Goal: Complete application form: Complete application form

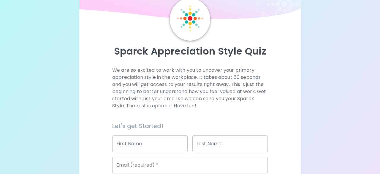
scroll to position [115, 0]
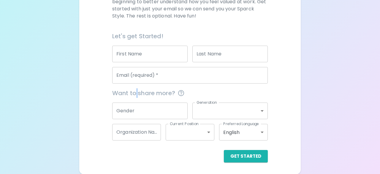
click at [137, 81] on div "Let's get Started! First Name First Name Last Name Last Name Email (required)  …" at bounding box center [187, 95] width 160 height 136
click at [137, 54] on input "First Name" at bounding box center [149, 54] width 75 height 17
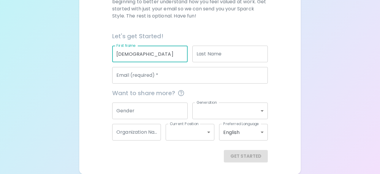
type input "[DEMOGRAPHIC_DATA]"
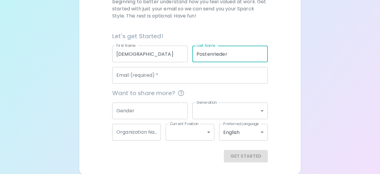
type input "Postenrieder"
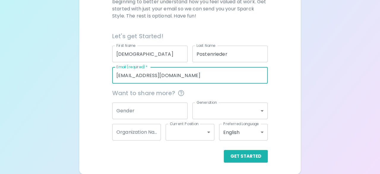
type input "[EMAIL_ADDRESS][DOMAIN_NAME]"
click at [234, 114] on body "Sparck Appreciation Style Quiz We are so excited to work with you to uncover yo…" at bounding box center [190, 30] width 380 height 290
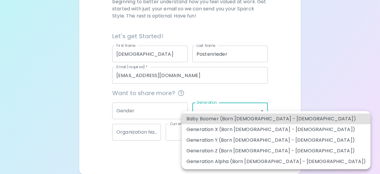
click at [266, 151] on li "Generation Z (Born [DEMOGRAPHIC_DATA] - [DEMOGRAPHIC_DATA])" at bounding box center [276, 151] width 189 height 11
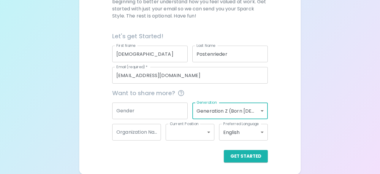
click at [250, 116] on body "Sparck Appreciation Style Quiz We are so excited to work with you to uncover yo…" at bounding box center [190, 30] width 380 height 290
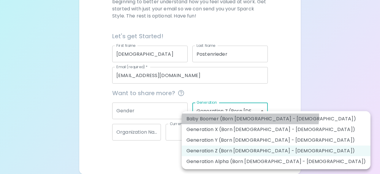
click at [250, 116] on li "Baby Boomer (Born [DEMOGRAPHIC_DATA] - [DEMOGRAPHIC_DATA])" at bounding box center [276, 119] width 189 height 11
type input "baby_boomer"
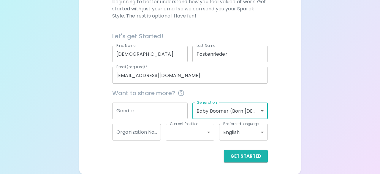
click at [160, 134] on input "Organization Name" at bounding box center [136, 132] width 49 height 17
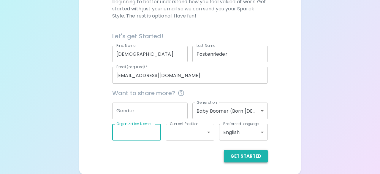
click at [241, 155] on button "Get Started" at bounding box center [246, 156] width 44 height 12
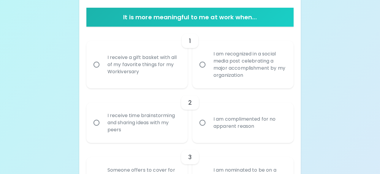
click at [254, 61] on div "I am recognized in a social media post celebrating a major accomplishment by my…" at bounding box center [250, 64] width 82 height 43
click at [209, 61] on input "I am recognized in a social media post celebrating a major accomplishment by my…" at bounding box center [202, 64] width 12 height 12
radio input "true"
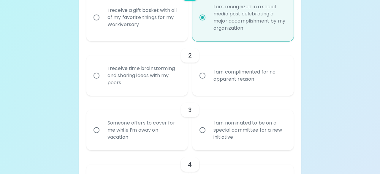
scroll to position [163, 0]
click at [164, 72] on div "I receive time brainstorming and sharing ideas with my peers" at bounding box center [144, 76] width 82 height 36
click at [103, 72] on input "I receive time brainstorming and sharing ideas with my peers" at bounding box center [96, 75] width 12 height 12
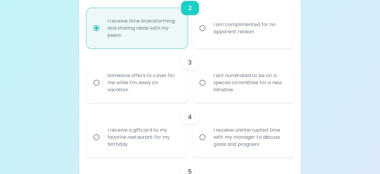
scroll to position [210, 0]
radio input "true"
click at [154, 70] on div "Someone offers to cover for me while I’m away on vacation" at bounding box center [144, 83] width 82 height 36
click at [103, 76] on input "Someone offers to cover for me while I’m away on vacation" at bounding box center [96, 82] width 12 height 12
radio input "false"
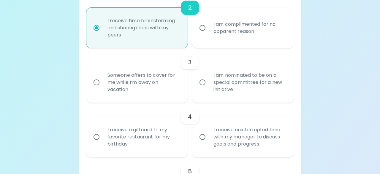
radio input "false"
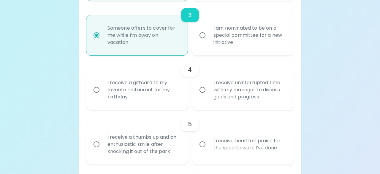
scroll to position [258, 0]
radio input "true"
click at [238, 98] on div "I receive uninterrupted time with my manager to discuss goals and progress" at bounding box center [250, 90] width 82 height 36
click at [209, 96] on input "I receive uninterrupted time with my manager to discuss goals and progress" at bounding box center [202, 89] width 12 height 12
radio input "false"
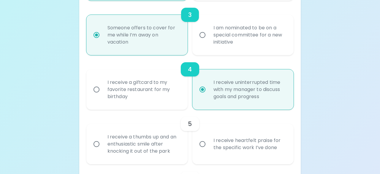
radio input "false"
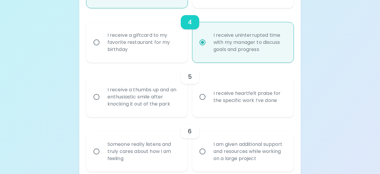
scroll to position [305, 0]
radio input "true"
click at [206, 91] on input "I receive heartfelt praise for the specific work I’ve done" at bounding box center [202, 96] width 12 height 12
radio input "false"
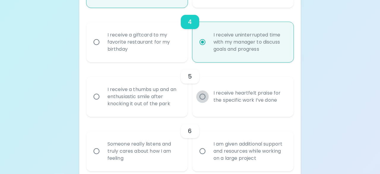
radio input "false"
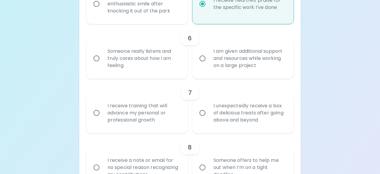
scroll to position [415, 0]
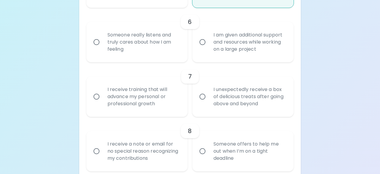
radio input "true"
click at [255, 52] on div "I am given additional support and resources while working on a large project" at bounding box center [250, 42] width 82 height 36
click at [209, 48] on input "I am given additional support and resources while working on a large project" at bounding box center [202, 42] width 12 height 12
radio input "false"
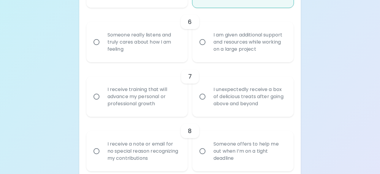
radio input "false"
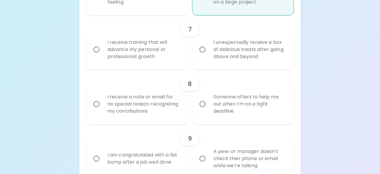
scroll to position [462, 0]
radio input "true"
click at [169, 59] on div "I receive training that will advance my personal or professional growth" at bounding box center [144, 49] width 82 height 36
click at [103, 55] on input "I receive training that will advance my personal or professional growth" at bounding box center [96, 49] width 12 height 12
radio input "false"
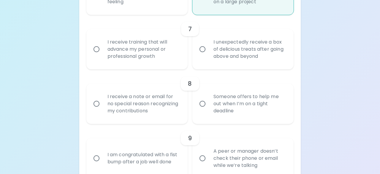
radio input "false"
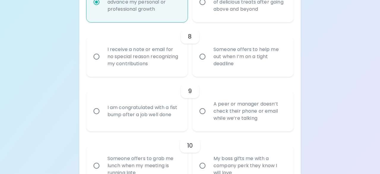
scroll to position [509, 0]
radio input "true"
click at [218, 67] on div "Someone offers to help me out when I’m on a tight deadline" at bounding box center [250, 57] width 82 height 36
click at [209, 63] on input "Someone offers to help me out when I’m on a tight deadline" at bounding box center [202, 56] width 12 height 12
radio input "false"
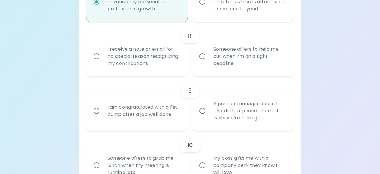
radio input "false"
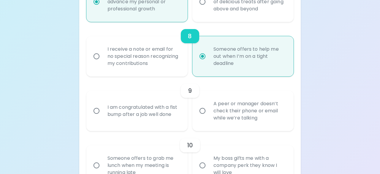
radio input "false"
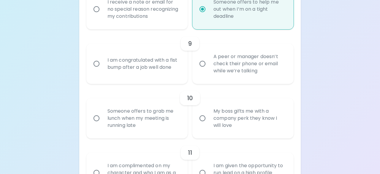
scroll to position [557, 0]
radio input "true"
click at [219, 65] on div "A peer or manager doesn’t check their phone or email while we’re talking" at bounding box center [250, 64] width 82 height 36
click at [209, 65] on input "A peer or manager doesn’t check their phone or email while we’re talking" at bounding box center [202, 63] width 12 height 12
radio input "false"
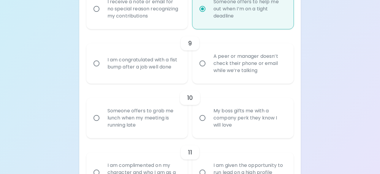
radio input "false"
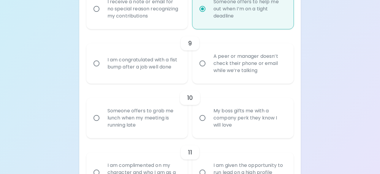
radio input "false"
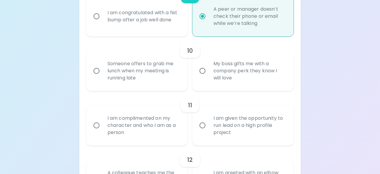
scroll to position [635, 0]
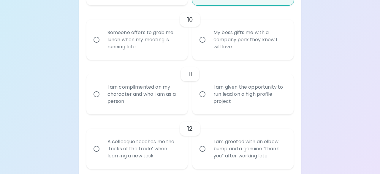
radio input "true"
click at [128, 41] on div "Someone offers to grab me lunch when my meeting is running late" at bounding box center [144, 40] width 82 height 36
click at [103, 41] on input "Someone offers to grab me lunch when my meeting is running late" at bounding box center [96, 40] width 12 height 12
radio input "false"
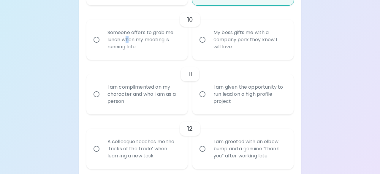
radio input "false"
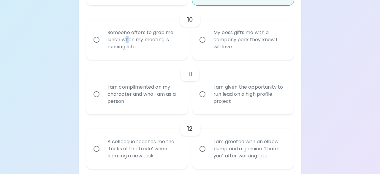
radio input "false"
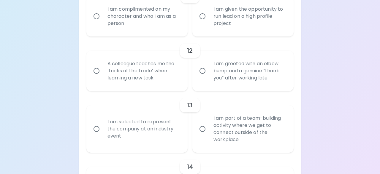
scroll to position [714, 0]
radio input "true"
click at [125, 31] on div "I am complimented on my character and who I am as a person" at bounding box center [144, 16] width 82 height 36
click at [103, 22] on input "I am complimented on my character and who I am as a person" at bounding box center [96, 16] width 12 height 12
radio input "false"
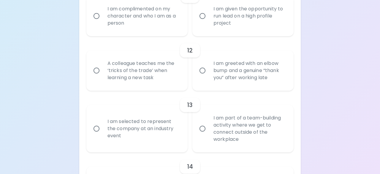
radio input "false"
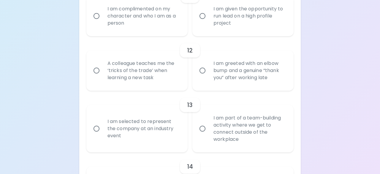
radio input "false"
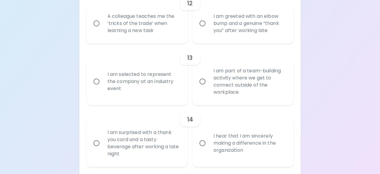
scroll to position [761, 0]
radio input "true"
click at [125, 31] on div "A colleague teaches me the ‘tricks of the trade’ when learning a new task" at bounding box center [144, 23] width 82 height 36
click at [103, 29] on input "A colleague teaches me the ‘tricks of the trade’ when learning a new task" at bounding box center [96, 23] width 12 height 12
radio input "false"
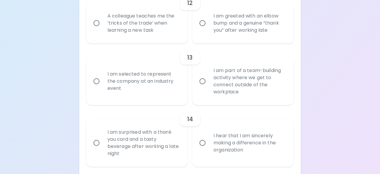
radio input "false"
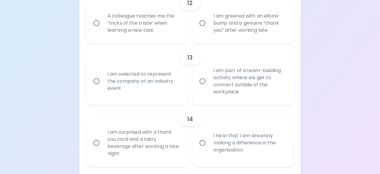
radio input "false"
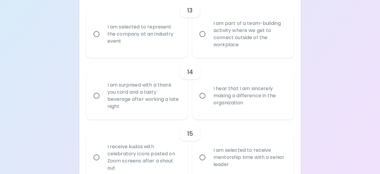
scroll to position [809, 0]
radio input "true"
click at [125, 31] on div "I am selected to represent the company at an industry event" at bounding box center [144, 34] width 82 height 36
click at [103, 31] on input "I am selected to represent the company at an industry event" at bounding box center [96, 34] width 12 height 12
radio input "false"
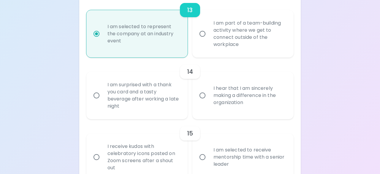
radio input "false"
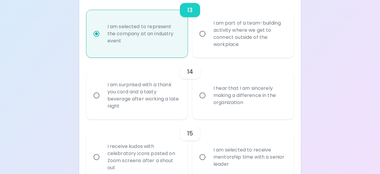
radio input "false"
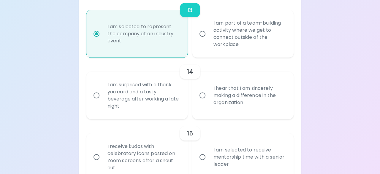
radio input "false"
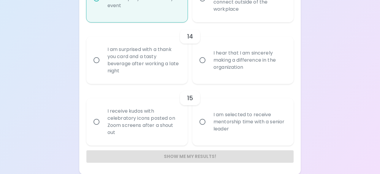
scroll to position [844, 0]
radio input "true"
click at [257, 54] on div "I hear that I am sincerely making a difference in the organization" at bounding box center [250, 60] width 82 height 36
click at [209, 54] on input "I hear that I am sincerely making a difference in the organization" at bounding box center [202, 60] width 12 height 12
radio input "false"
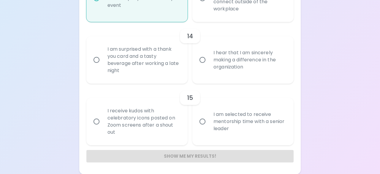
radio input "false"
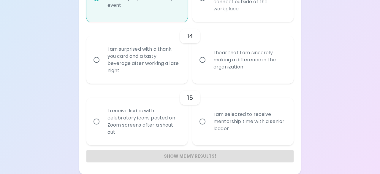
radio input "false"
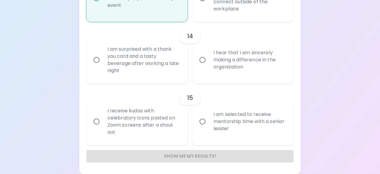
radio input "false"
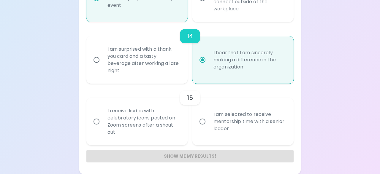
radio input "true"
click at [218, 126] on div "I am selected to receive mentorship time with a senior leader" at bounding box center [250, 122] width 82 height 36
click at [209, 126] on input "I am selected to receive mentorship time with a senior leader" at bounding box center [202, 121] width 12 height 12
radio input "false"
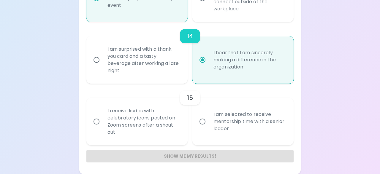
radio input "false"
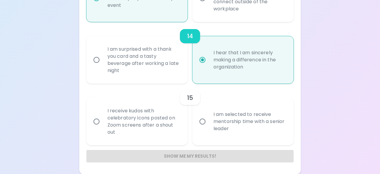
radio input "false"
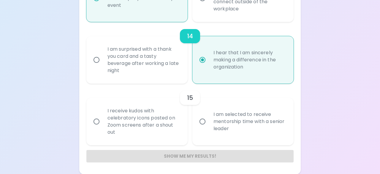
radio input "false"
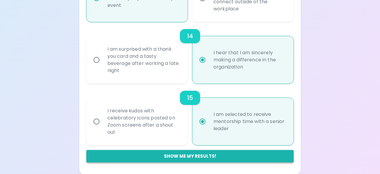
radio input "true"
click at [204, 156] on button "Show me my results!" at bounding box center [189, 156] width 207 height 12
radio input "false"
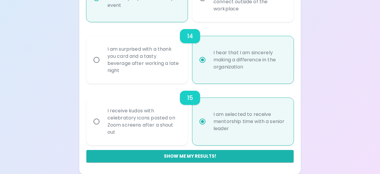
radio input "false"
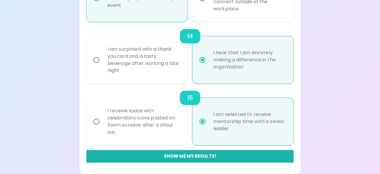
radio input "false"
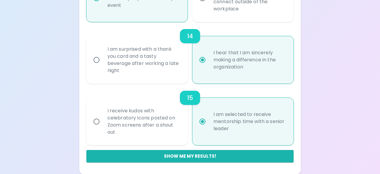
radio input "false"
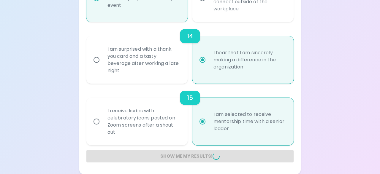
radio input "false"
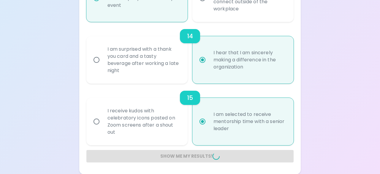
radio input "false"
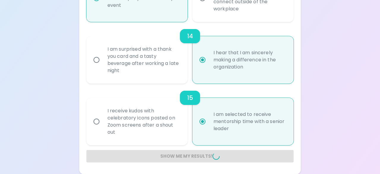
radio input "false"
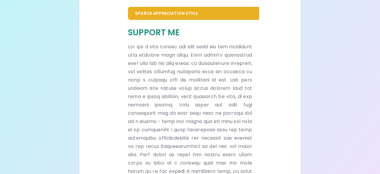
scroll to position [0, 0]
